Goal: Navigation & Orientation: Find specific page/section

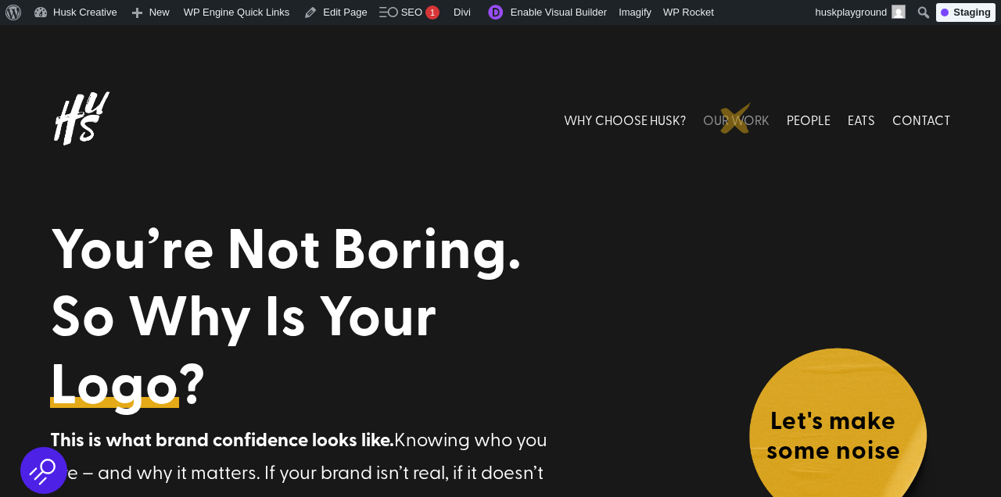
click at [736, 118] on link "OUR WORK" at bounding box center [736, 120] width 66 height 70
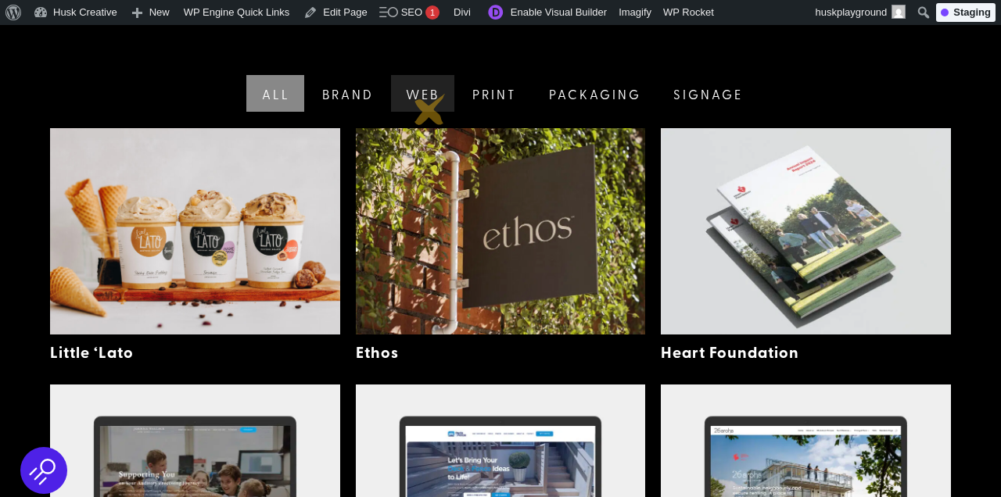
click at [430, 109] on link "Web" at bounding box center [421, 93] width 66 height 37
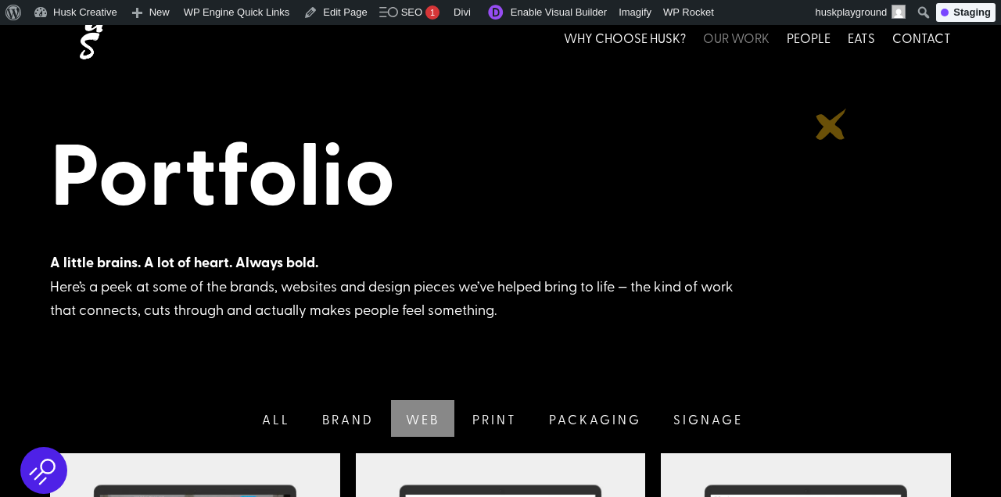
scroll to position [81, 0]
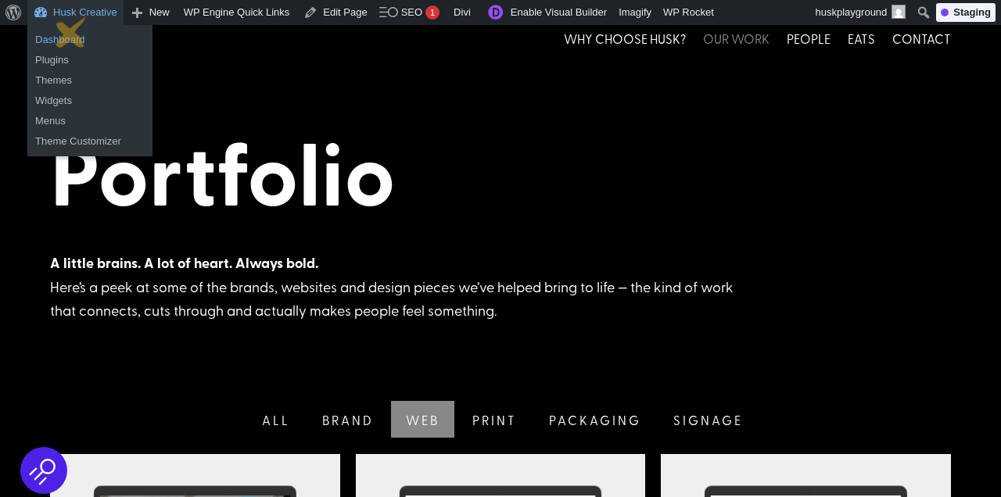
click at [71, 32] on link "Dashboard" at bounding box center [89, 40] width 125 height 20
